Goal: Task Accomplishment & Management: Manage account settings

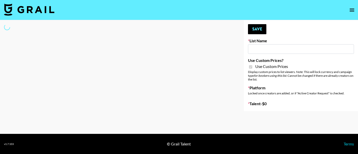
select select "Brand"
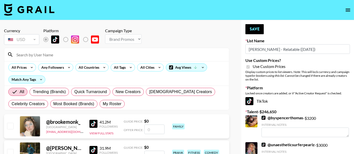
type input "[PERSON_NAME] - Relatable ([DATE])"
checkbox input "true"
click at [49, 54] on input at bounding box center [119, 55] width 213 height 8
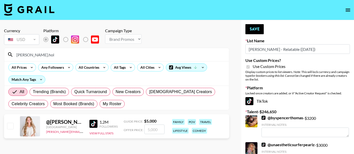
type input "[PERSON_NAME].hol"
click at [9, 125] on input "checkbox" at bounding box center [10, 126] width 6 height 6
checkbox input "true"
type input "5000"
click at [256, 29] on button "Save" at bounding box center [254, 29] width 18 height 10
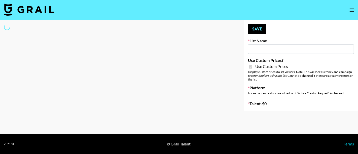
type input "[PERSON_NAME] - Fitness ([DATE])"
checkbox input "true"
select select "Brand"
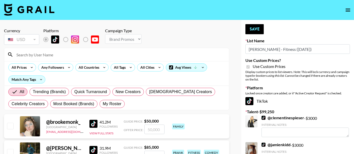
click at [52, 55] on input at bounding box center [119, 55] width 213 height 8
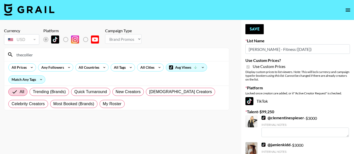
click at [22, 54] on input "thecollier" at bounding box center [119, 55] width 213 height 8
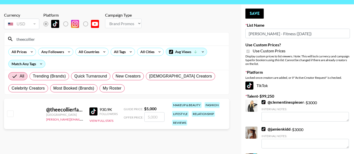
scroll to position [28, 0]
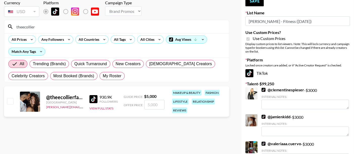
type input "theecollier"
click at [10, 101] on input "checkbox" at bounding box center [10, 101] width 6 height 6
checkbox input "true"
type input "5000"
click at [254, 0] on button "Save" at bounding box center [254, 1] width 18 height 10
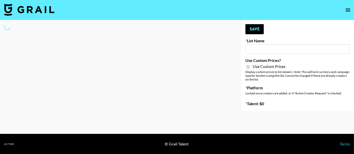
type input "Brickhouse - Women (20th Sept)"
checkbox input "true"
select select "Brand"
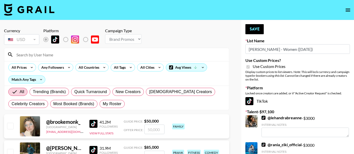
click at [57, 54] on input at bounding box center [119, 55] width 213 height 8
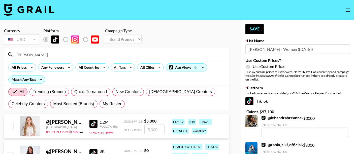
type input "angela."
click at [11, 125] on input "checkbox" at bounding box center [10, 126] width 6 height 6
checkbox input "true"
type input "5000"
click at [250, 26] on button "Save" at bounding box center [254, 29] width 18 height 10
